Goal: Task Accomplishment & Management: Complete application form

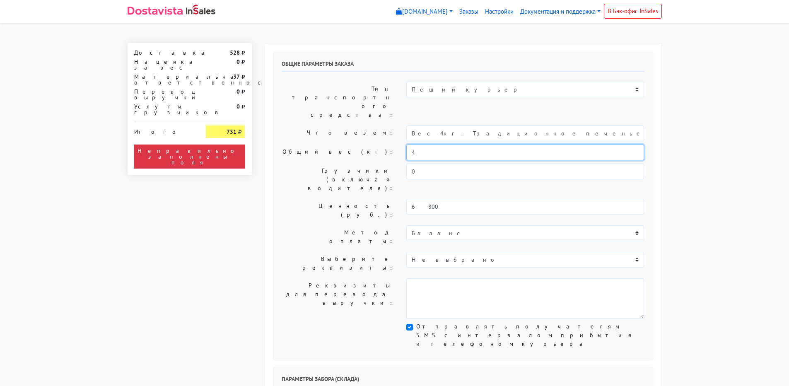
drag, startPoint x: 421, startPoint y: 128, endPoint x: 394, endPoint y: 128, distance: 26.9
click at [394, 144] on div "Общий вес (кг): 4" at bounding box center [462, 152] width 375 height 16
type input "2"
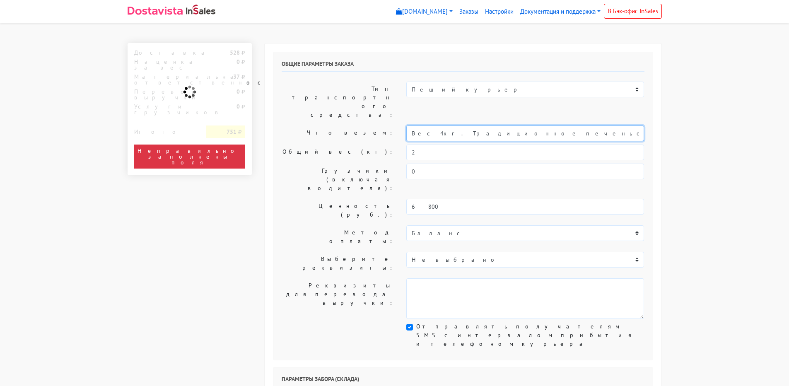
click at [423, 125] on input "Вес 4кг. Традиционное печенье с предсказаниями (Текст на заказ)" at bounding box center [525, 133] width 238 height 16
type input "Вес 2кг. Традиционное печенье с предсказаниями (Текст на заказ)"
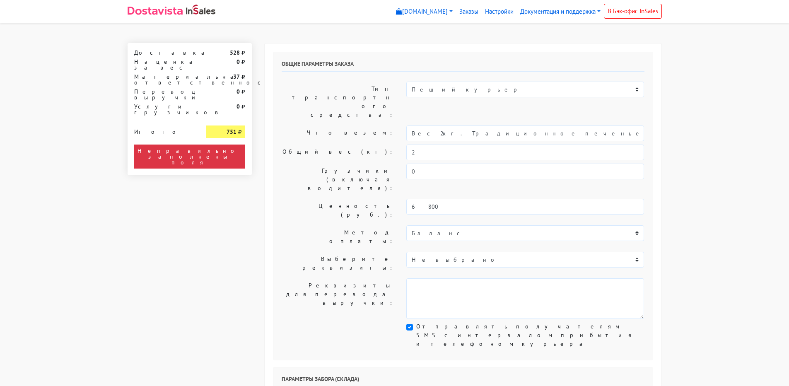
click at [287, 144] on label "Общий вес (кг):" at bounding box center [337, 152] width 125 height 16
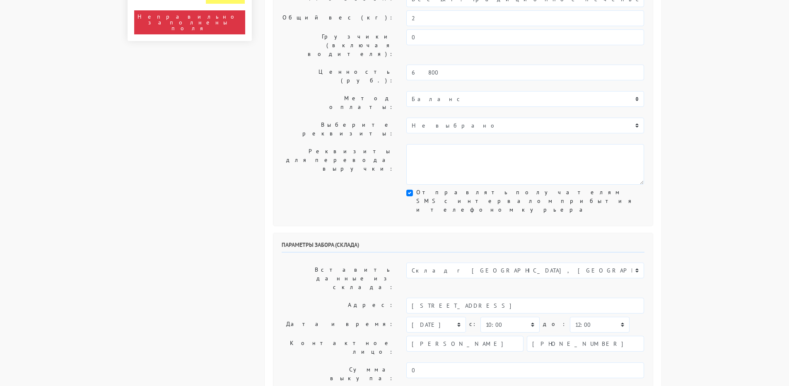
scroll to position [207, 0]
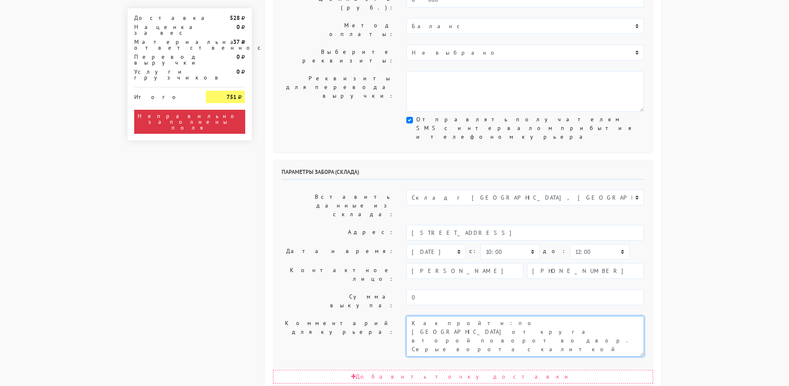
click at [412, 316] on textarea "Как пройти: по [GEOGRAPHIC_DATA] от круга второй поворот во двор. Серые ворота …" at bounding box center [525, 336] width 238 height 41
type textarea "Заказ 32272. Как пройти: по [GEOGRAPHIC_DATA] от круга второй поворот во двор. …"
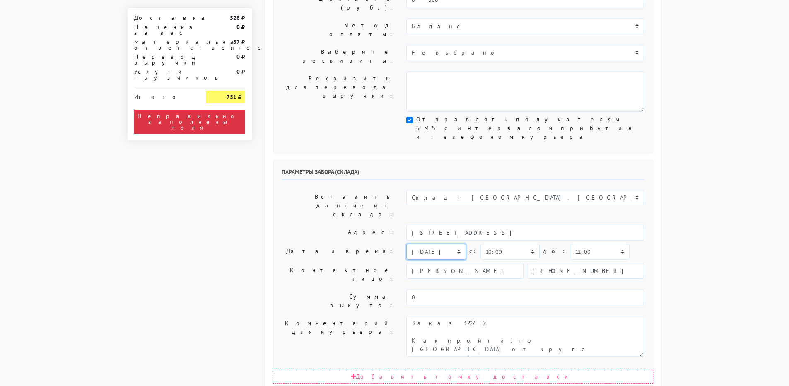
click at [433, 244] on select "[DATE] [DATE] [DATE] [DATE] [DATE] [DATE] [DATE] [DATE] [DATE]" at bounding box center [435, 252] width 59 height 16
select select "[DATE]"
click at [406, 244] on select "[DATE] [DATE] [DATE] [DATE] [DATE] [DATE] [DATE] [DATE] [DATE]" at bounding box center [435, 252] width 59 height 16
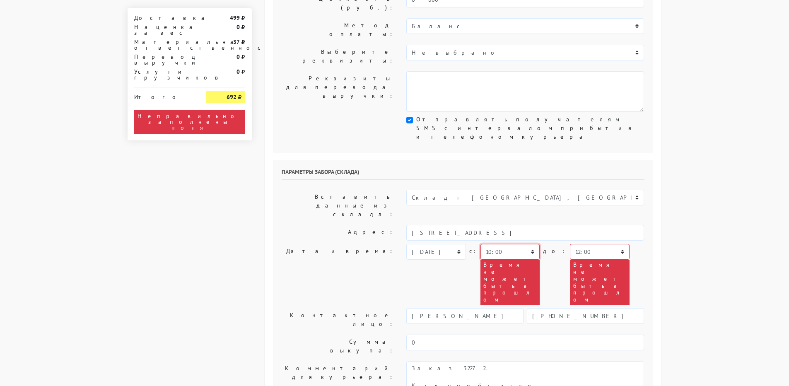
click at [498, 244] on select "00:00 00:30 01:00 01:30 02:00 02:30 03:00 03:30 04:00 04:30 05:00 05:30 06:00 0…" at bounding box center [509, 252] width 59 height 16
select select "17:00"
click at [480, 244] on select "00:00 00:30 01:00 01:30 02:00 02:30 03:00 03:30 04:00 04:30 05:00 05:30 06:00 0…" at bounding box center [509, 252] width 59 height 16
click at [583, 244] on select "00:00 00:30 01:00 01:30 02:00 02:30 03:00 03:30 04:00 04:30 05:00 05:30 06:00 0…" at bounding box center [599, 252] width 59 height 16
select select "18:00"
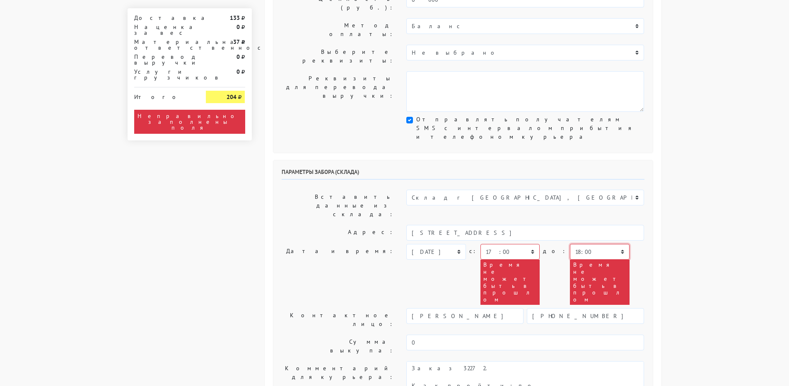
click at [570, 244] on select "00:00 00:30 01:00 01:30 02:00 02:30 03:00 03:30 04:00 04:30 05:00 05:30 06:00 0…" at bounding box center [599, 252] width 59 height 16
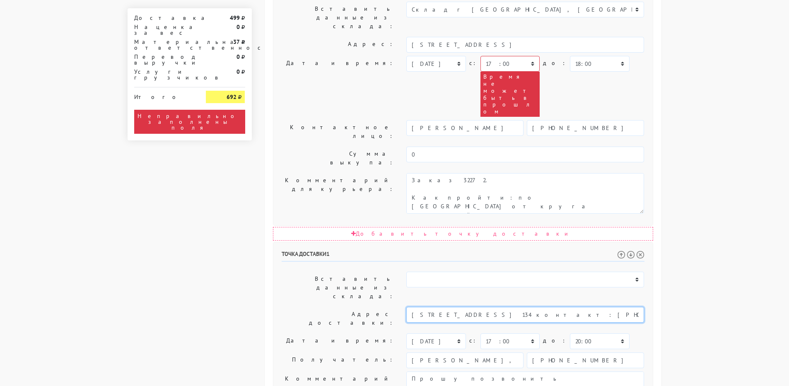
click at [573, 307] on input "[STREET_ADDRESS] 134 контакт: [PHONE_NUMBER]" at bounding box center [525, 315] width 238 height 16
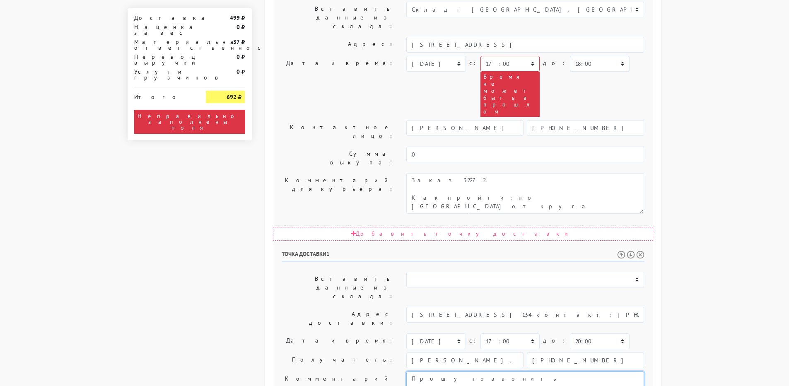
scroll to position [26, 0]
drag, startPoint x: 530, startPoint y: 219, endPoint x: 609, endPoint y: 271, distance: 94.3
click at [609, 271] on div "Точка доставки 1 Вставить данные из склада: Склад г [GEOGRAPHIC_DATA], [GEOGRAP…" at bounding box center [462, 385] width 379 height 287
paste textarea "[STREET_ADDRESS] 134 контакт: [PHONE_NUMBER]"
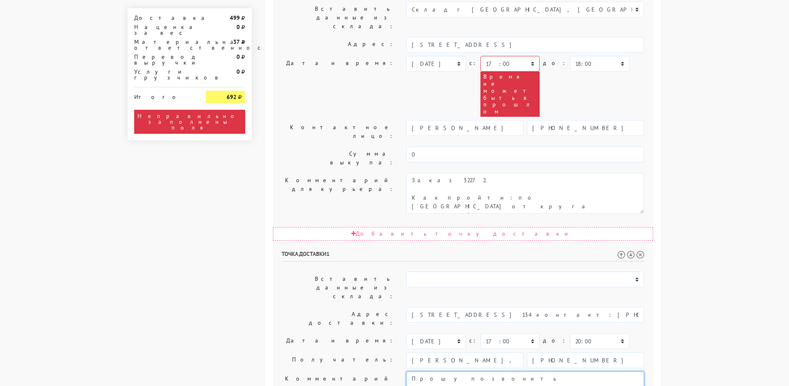
drag, startPoint x: 525, startPoint y: 226, endPoint x: 559, endPoint y: 226, distance: 34.4
click at [527, 371] on textarea "Прошу позвонить получателю перед выездом. Доставка до 18.00! ПРОСЬБА ПРИСЛАТЬ Ф…" at bounding box center [525, 391] width 238 height 41
drag, startPoint x: 561, startPoint y: 226, endPoint x: 510, endPoint y: 229, distance: 51.4
click at [510, 371] on textarea "Прошу позвонить получателю перед выездом. Доставка до 18.00! ПРОСЬБА ПРИСЛАТЬ Ф…" at bounding box center [525, 391] width 238 height 41
type textarea "Прошу позвонить получателю перед выездом. [STREET_ADDRESS] 134 контакт: [PHONE_…"
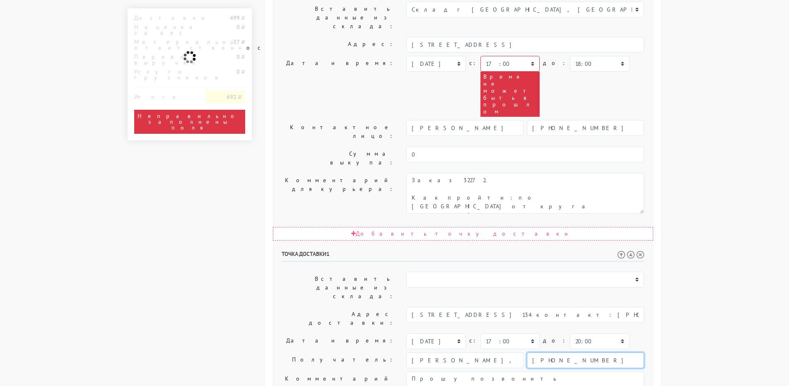
click at [561, 352] on input "[PHONE_NUMBER]" at bounding box center [585, 360] width 117 height 16
paste input "(965)358-43-"
type input "[PHONE_NUMBER]"
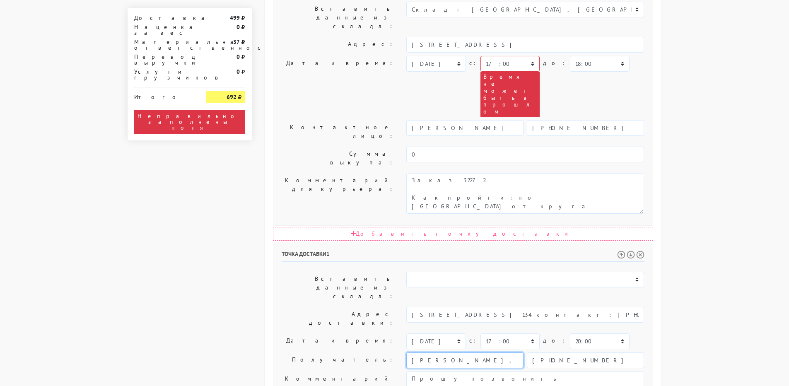
drag, startPoint x: 474, startPoint y: 201, endPoint x: 351, endPoint y: 200, distance: 123.0
click at [351, 352] on div "Получатель: [PERSON_NAME], ООО «Спинон» [PHONE_NUMBER]" at bounding box center [462, 360] width 375 height 16
click at [330, 371] on label "Комментарий для курьера:" at bounding box center [337, 391] width 125 height 41
click at [289, 333] on label "Дата и время:" at bounding box center [337, 341] width 125 height 16
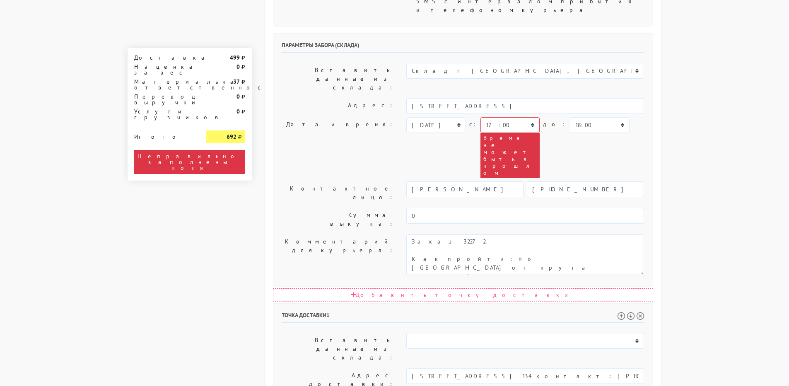
scroll to position [354, 0]
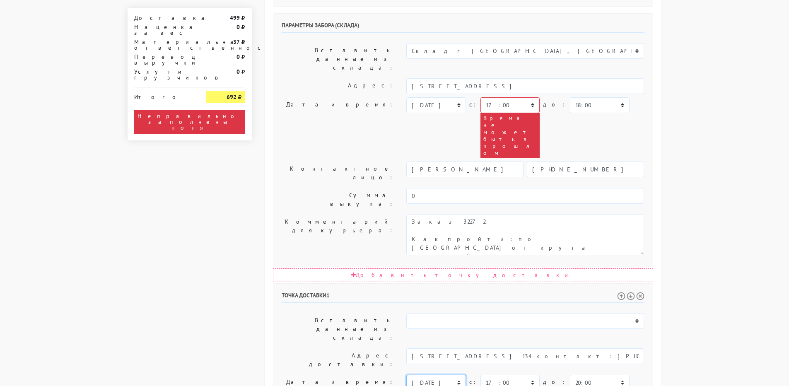
click at [429, 375] on select "[DATE] [DATE] [DATE] [DATE] [DATE] [DATE] [DATE] [DATE] [DATE] [DATE] [DATE] [D…" at bounding box center [435, 383] width 59 height 16
select select "[DATE]"
click at [406, 375] on select "[DATE] [DATE] [DATE] [DATE] [DATE] [DATE] [DATE] [DATE] [DATE] [DATE] [DATE] [D…" at bounding box center [435, 383] width 59 height 16
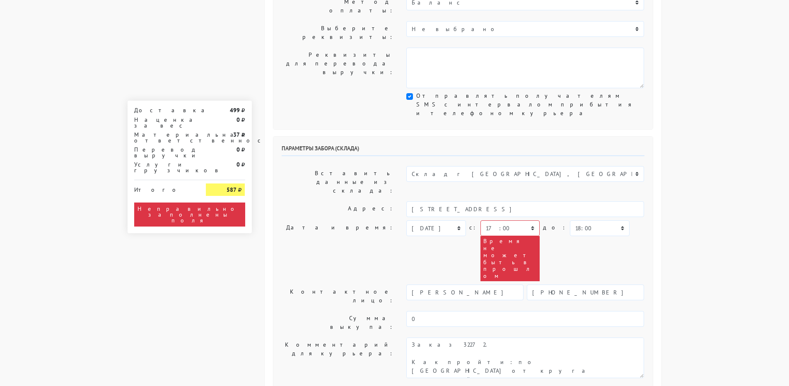
scroll to position [229, 0]
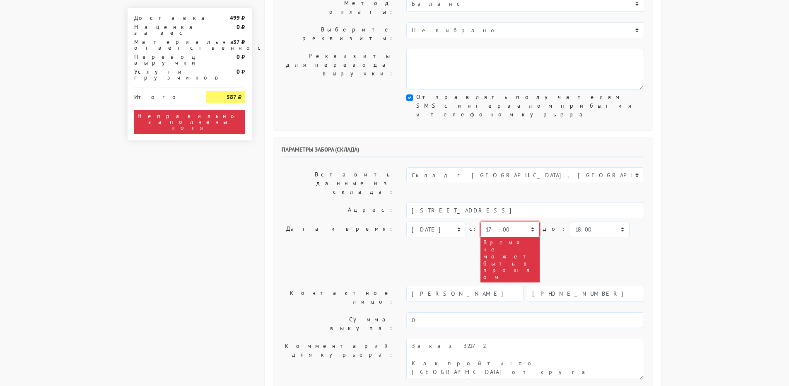
click at [505, 222] on select "00:00 00:30 01:00 01:30 02:00 02:30 03:00 03:30 04:00 04:30 05:00 05:30 06:00 0…" at bounding box center [509, 230] width 59 height 16
select select "17:30"
click at [480, 222] on select "00:00 00:30 01:00 01:30 02:00 02:30 03:00 03:30 04:00 04:30 05:00 05:30 06:00 0…" at bounding box center [509, 230] width 59 height 16
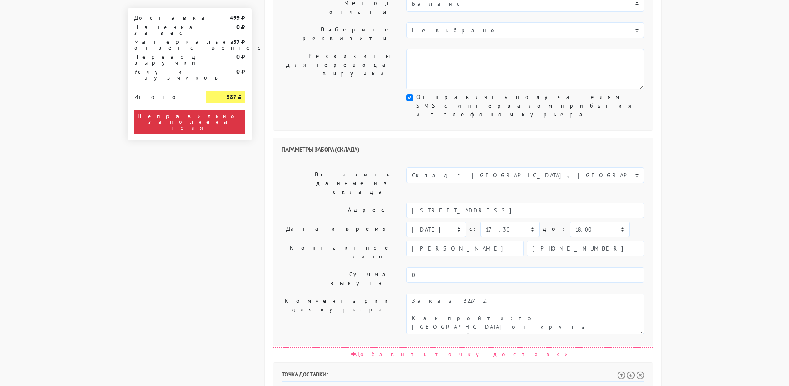
select select "17:30"
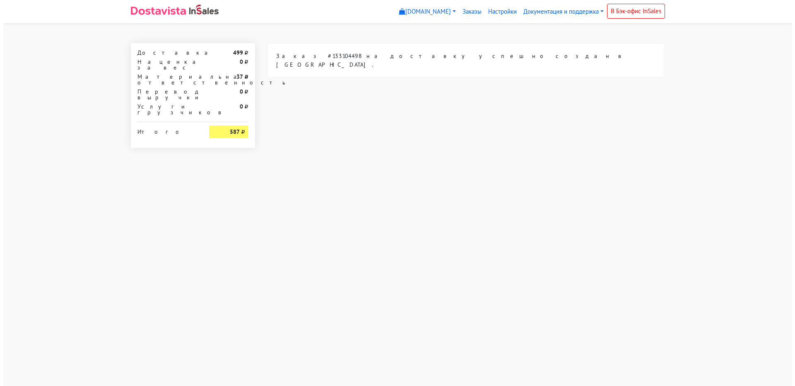
scroll to position [0, 0]
